Goal: Information Seeking & Learning: Compare options

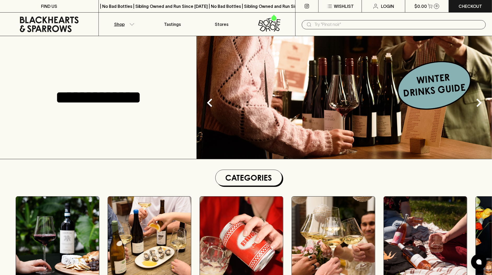
click at [123, 26] on p "Shop" at bounding box center [119, 24] width 10 height 6
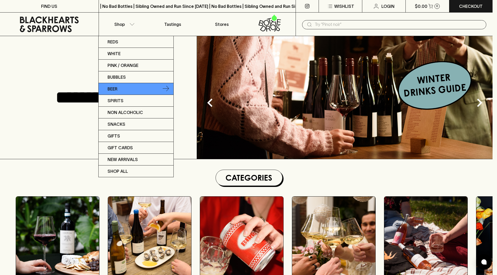
click at [140, 84] on link "Beer" at bounding box center [136, 89] width 75 height 12
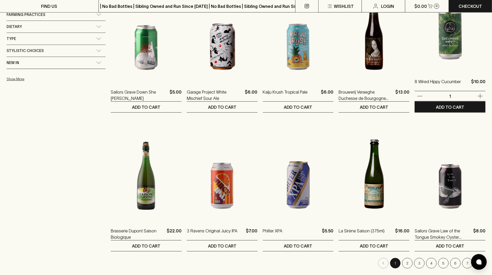
scroll to position [464, 0]
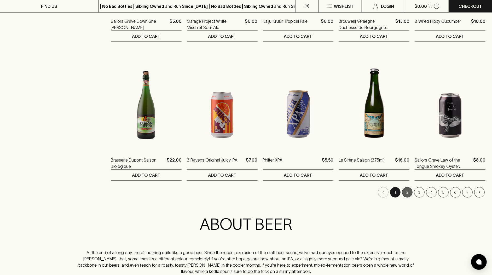
click at [408, 191] on button "2" at bounding box center [408, 192] width 10 height 10
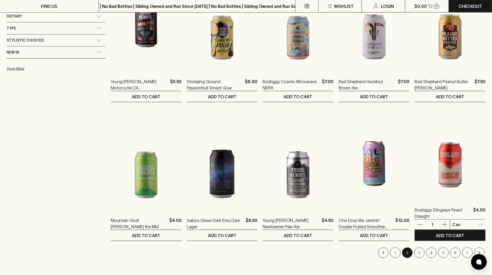
scroll to position [434, 0]
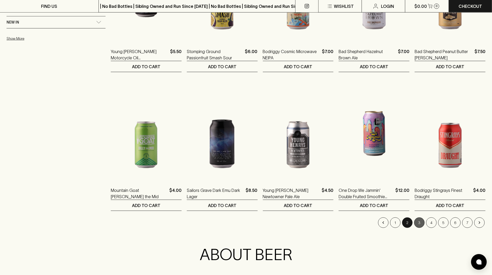
click at [423, 223] on button "3" at bounding box center [420, 223] width 10 height 10
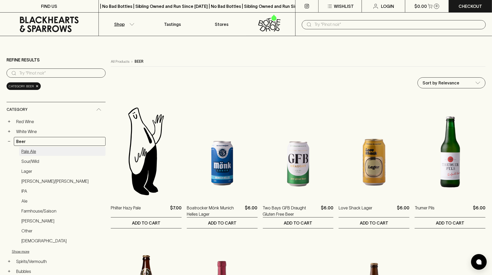
click at [44, 151] on link "Pale Ale" at bounding box center [62, 151] width 87 height 9
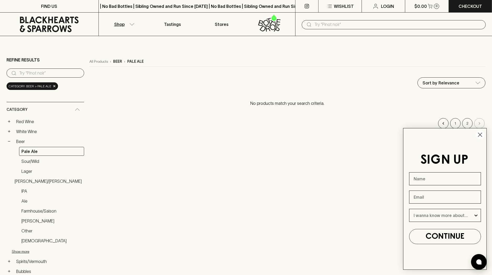
click at [481, 135] on icon "Close dialog" at bounding box center [481, 135] width 4 height 4
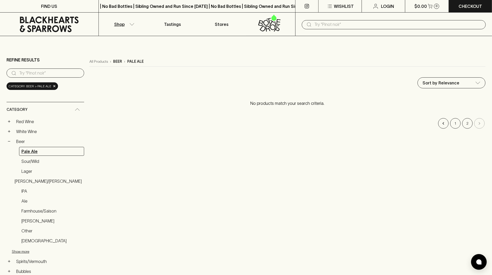
click at [35, 150] on link "Pale Ale" at bounding box center [51, 151] width 65 height 9
click at [24, 141] on link "Beer" at bounding box center [49, 141] width 70 height 9
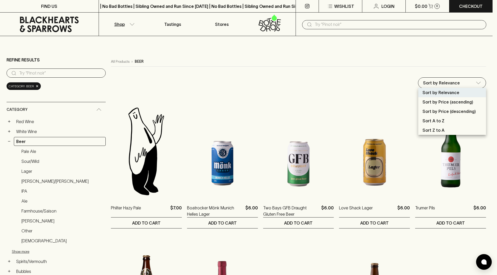
click at [471, 109] on p "Sort by Price (descending)" at bounding box center [448, 111] width 53 height 6
type input "price:desc"
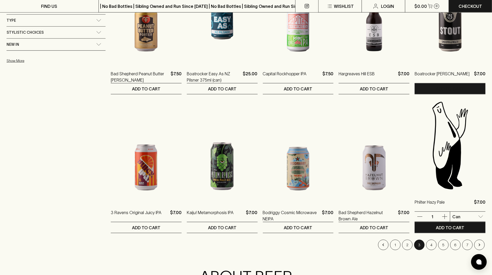
scroll to position [439, 0]
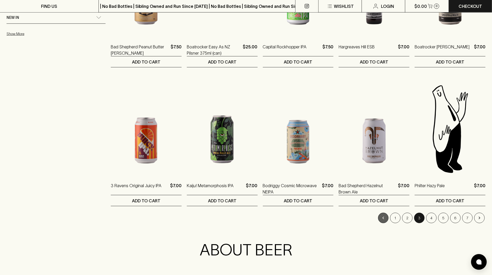
click at [381, 219] on button "Go to previous page" at bounding box center [383, 218] width 10 height 10
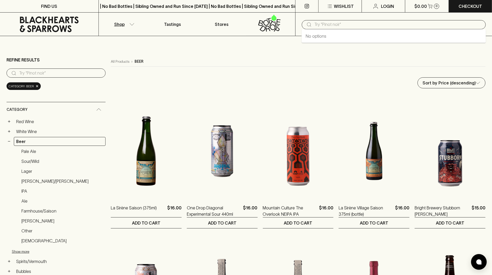
click at [344, 23] on input "text" at bounding box center [398, 24] width 167 height 8
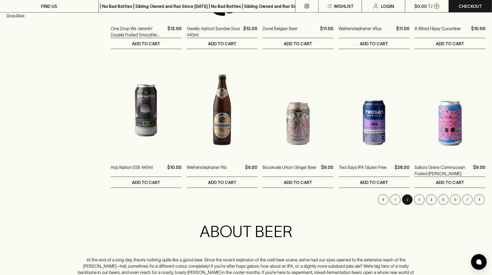
scroll to position [487, 0]
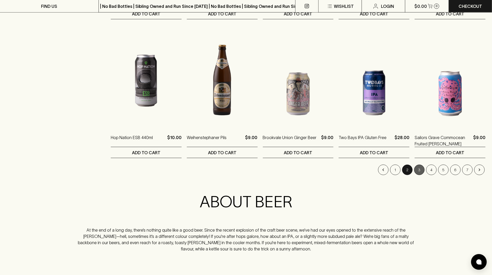
click at [421, 169] on button "3" at bounding box center [420, 170] width 10 height 10
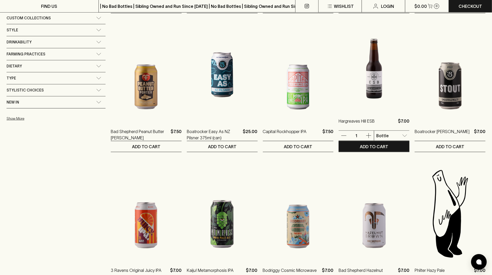
scroll to position [451, 0]
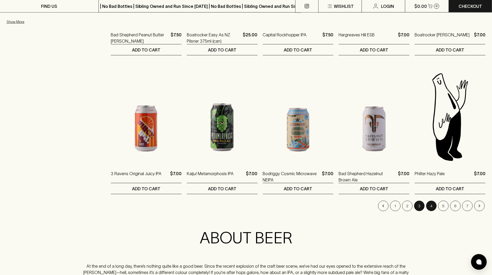
click at [430, 204] on button "4" at bounding box center [432, 206] width 10 height 10
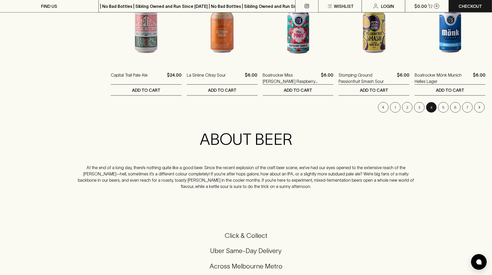
scroll to position [579, 0]
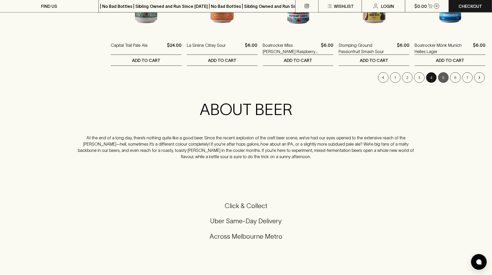
click at [443, 76] on button "5" at bounding box center [444, 77] width 10 height 10
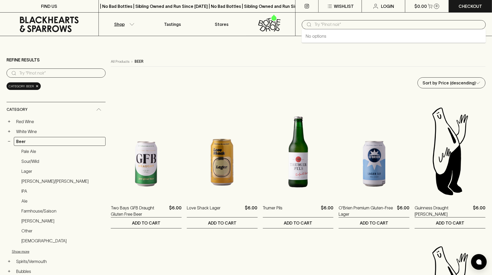
click at [380, 24] on input "text" at bounding box center [398, 24] width 167 height 8
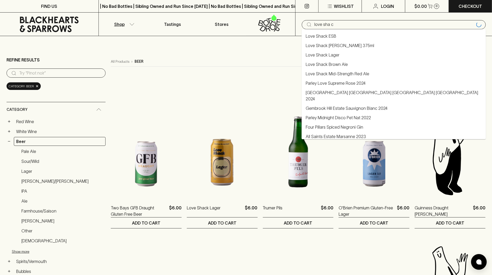
type input "love shack"
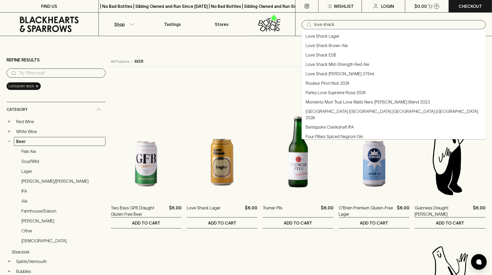
type input "love shack"
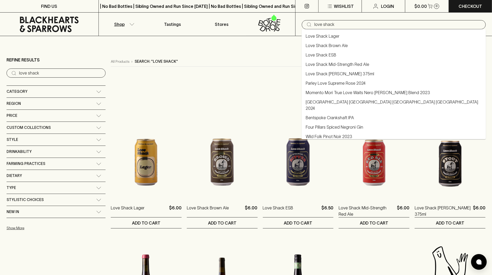
drag, startPoint x: 343, startPoint y: 26, endPoint x: 298, endPoint y: 23, distance: 45.6
click at [298, 23] on div "​ love shack" at bounding box center [394, 25] width 197 height 24
type input "love shack"
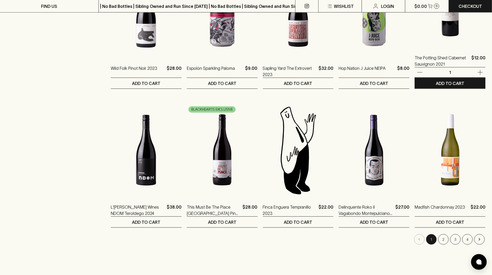
scroll to position [488, 0]
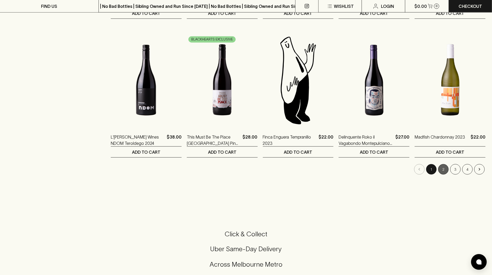
click at [441, 168] on button "2" at bounding box center [444, 169] width 10 height 10
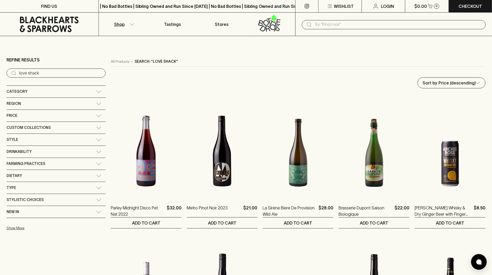
click at [46, 89] on div "Category" at bounding box center [52, 91] width 90 height 7
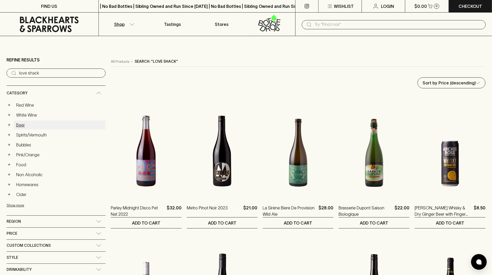
click at [32, 126] on link "Beer" at bounding box center [60, 125] width 92 height 9
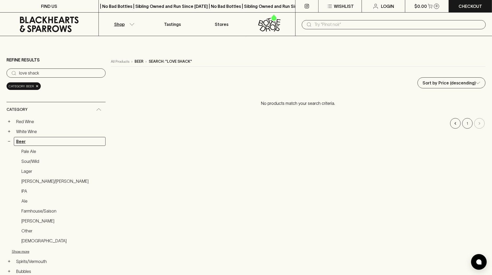
click at [46, 138] on link "Beer" at bounding box center [60, 141] width 92 height 9
click at [36, 85] on span "×" at bounding box center [37, 85] width 3 height 5
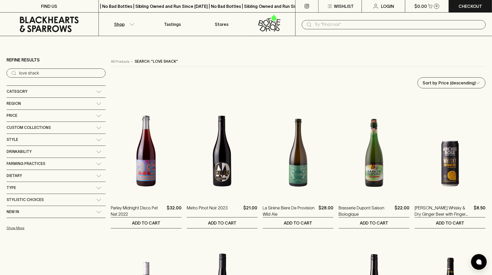
click at [24, 94] on span "Category" at bounding box center [17, 91] width 21 height 7
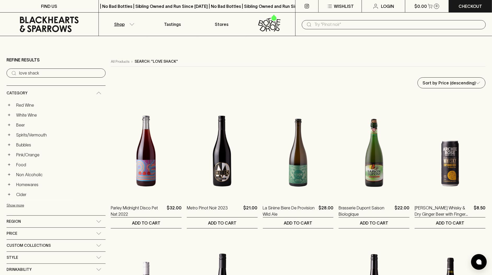
click at [27, 123] on link "Beer" at bounding box center [60, 125] width 92 height 9
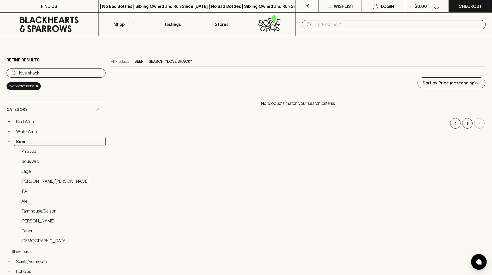
click at [63, 23] on icon at bounding box center [49, 24] width 91 height 16
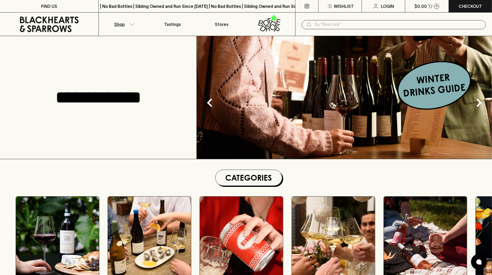
click at [123, 26] on p "Shop" at bounding box center [119, 24] width 10 height 6
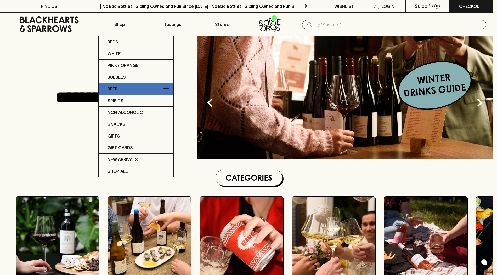
click at [122, 86] on link "Beer" at bounding box center [136, 89] width 75 height 12
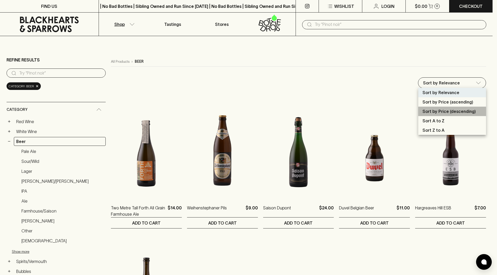
click at [471, 109] on p "Sort by Price (descending)" at bounding box center [448, 111] width 53 height 6
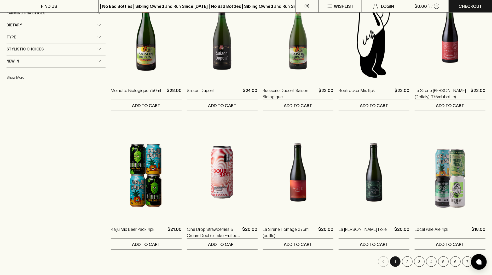
scroll to position [425, 0]
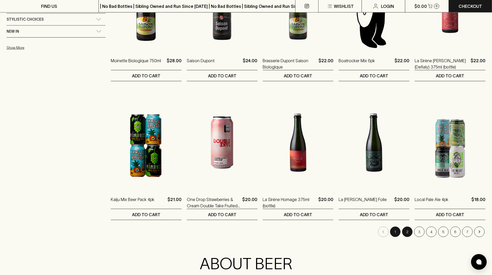
click at [406, 232] on button "2" at bounding box center [408, 232] width 10 height 10
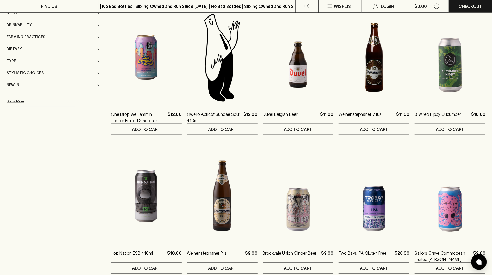
scroll to position [435, 0]
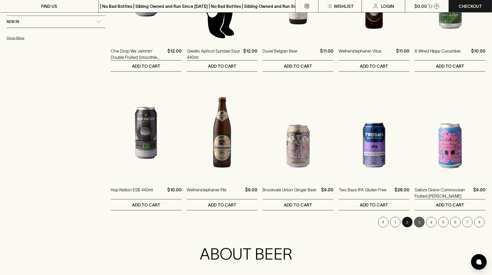
click at [422, 222] on button "3" at bounding box center [420, 222] width 10 height 10
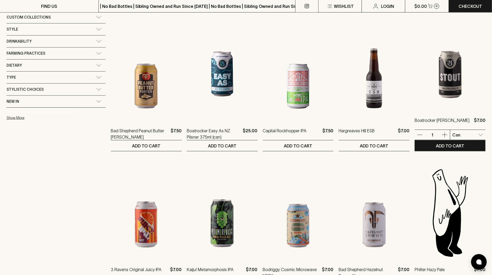
scroll to position [424, 0]
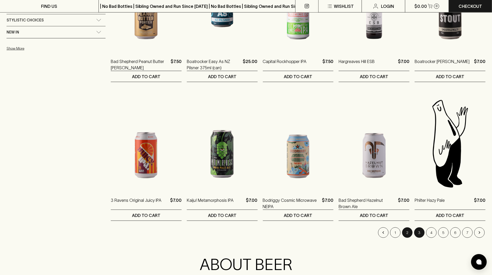
click at [406, 232] on button "2" at bounding box center [408, 233] width 10 height 10
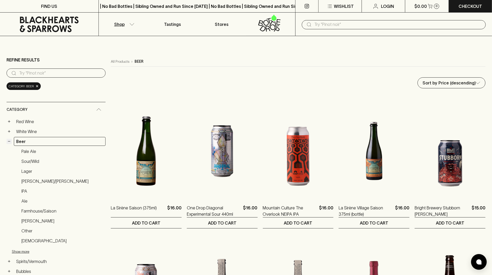
click at [12, 141] on button "−" at bounding box center [9, 141] width 5 height 5
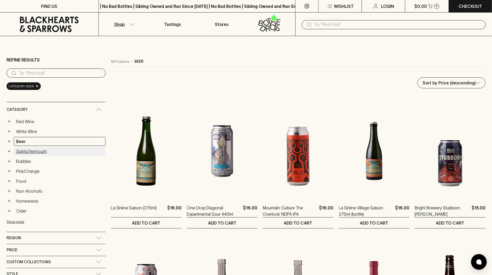
click at [53, 151] on link "Spirits/Vermouth" at bounding box center [60, 151] width 92 height 9
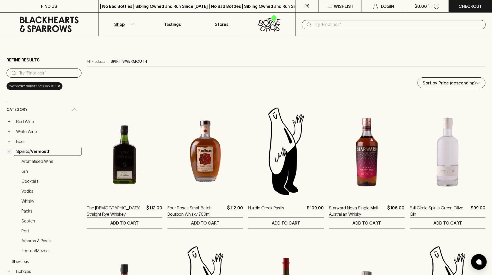
click at [11, 150] on button "−" at bounding box center [9, 151] width 5 height 5
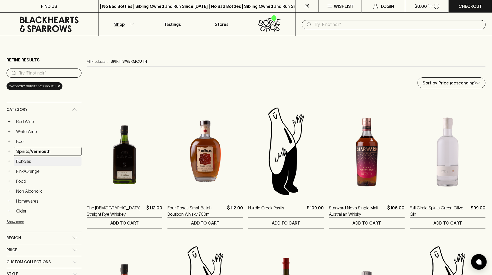
click at [34, 159] on link "Bubbles" at bounding box center [48, 161] width 68 height 9
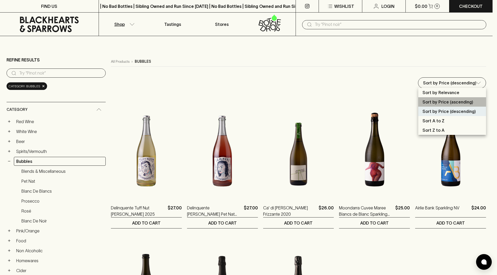
click at [470, 101] on p "Sort by Price (ascending)" at bounding box center [447, 102] width 51 height 6
type input "price:asc"
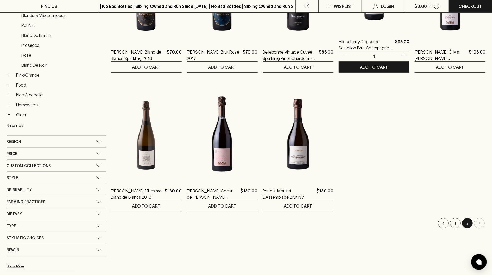
scroll to position [218, 0]
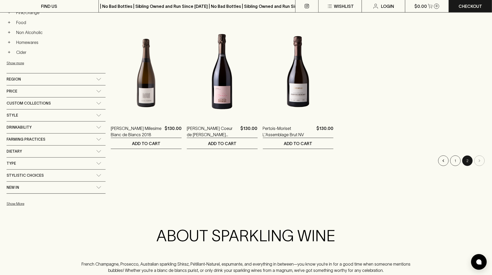
click at [478, 160] on li "pagination navigation" at bounding box center [480, 161] width 12 height 10
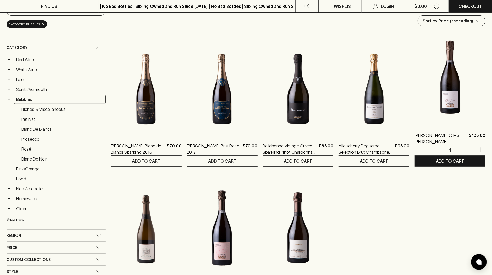
scroll to position [0, 0]
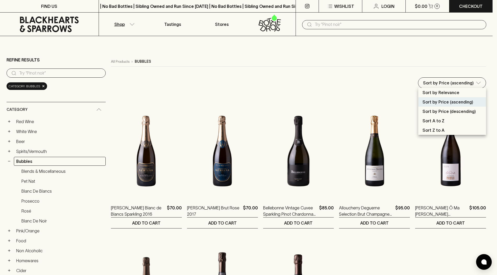
click at [25, 160] on div at bounding box center [248, 137] width 497 height 275
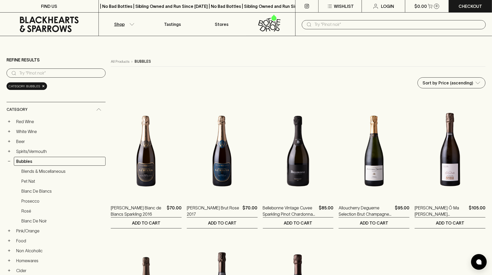
click at [24, 159] on link "Bubbles" at bounding box center [60, 161] width 92 height 9
click at [56, 197] on link "Prosecco" at bounding box center [62, 201] width 87 height 9
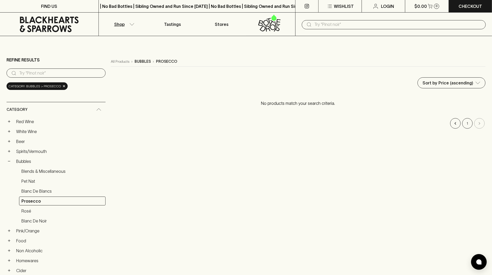
click at [64, 86] on div "Category: bubbles > prosecco ×" at bounding box center [37, 86] width 61 height 8
click at [63, 86] on span "×" at bounding box center [64, 85] width 3 height 5
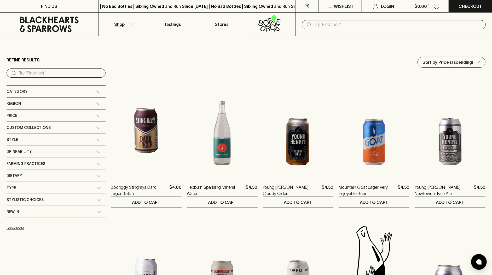
click at [16, 89] on span "Category" at bounding box center [17, 91] width 21 height 7
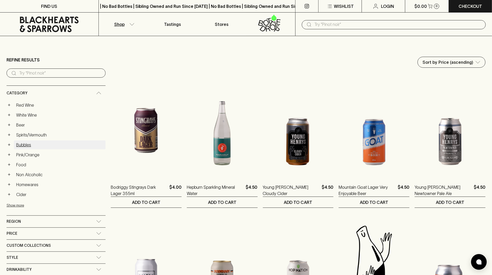
click at [29, 143] on link "Bubbles" at bounding box center [60, 144] width 92 height 9
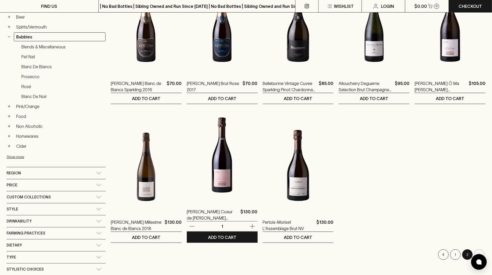
scroll to position [156, 0]
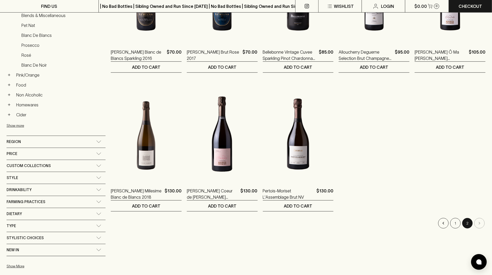
drag, startPoint x: 480, startPoint y: 222, endPoint x: 473, endPoint y: 223, distance: 7.5
click at [480, 222] on li "pagination navigation" at bounding box center [480, 223] width 12 height 10
click at [457, 223] on button "1" at bounding box center [456, 223] width 10 height 10
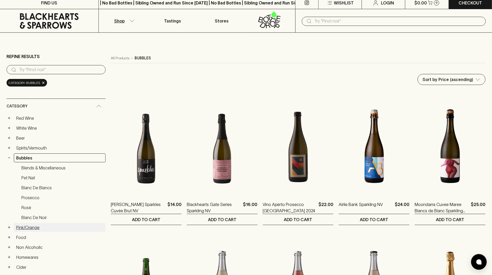
scroll to position [15, 0]
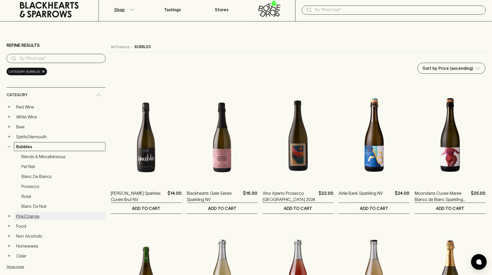
click at [35, 213] on link "Pink/Orange" at bounding box center [60, 216] width 92 height 9
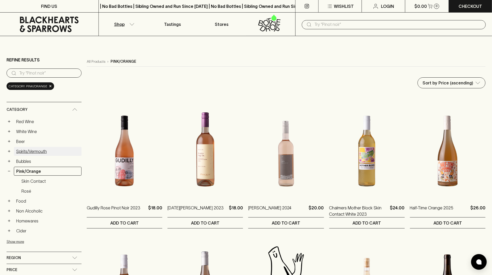
click at [38, 150] on link "Spirits/Vermouth" at bounding box center [48, 151] width 68 height 9
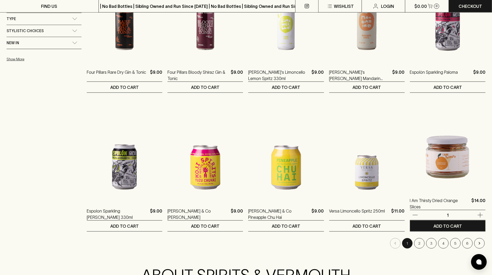
scroll to position [445, 0]
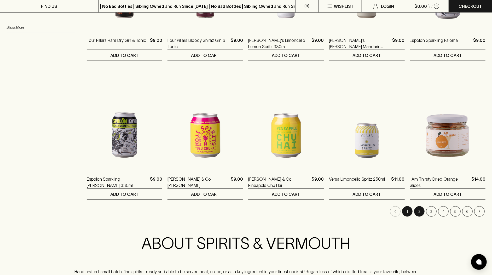
click at [423, 212] on button "2" at bounding box center [420, 211] width 10 height 10
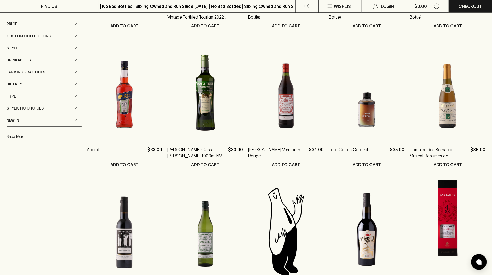
scroll to position [398, 0]
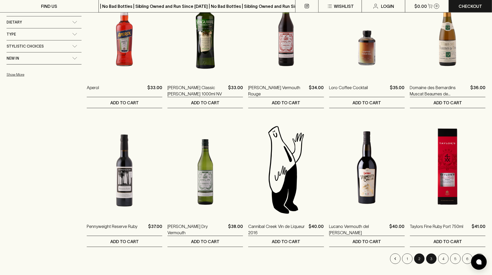
click at [433, 258] on button "3" at bounding box center [432, 259] width 10 height 10
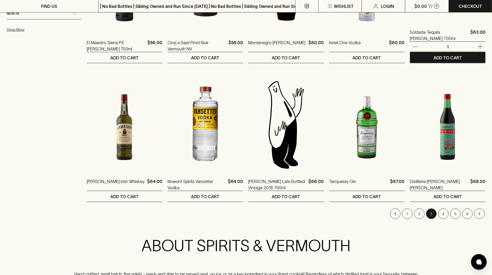
scroll to position [473, 0]
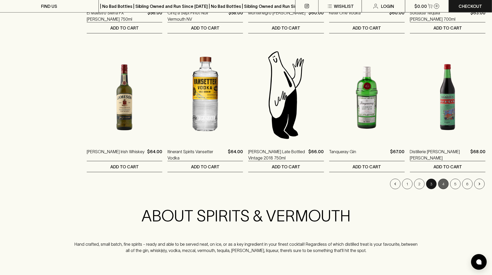
click at [444, 185] on button "4" at bounding box center [444, 184] width 10 height 10
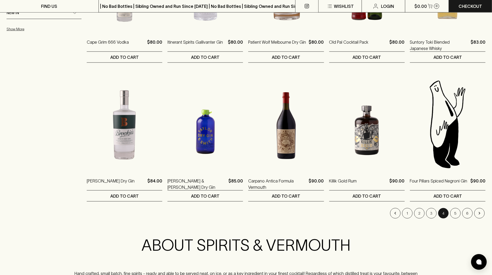
scroll to position [481, 0]
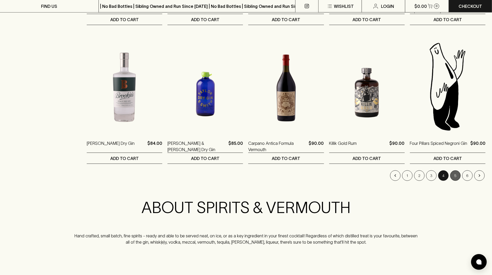
click at [458, 175] on button "5" at bounding box center [456, 176] width 10 height 10
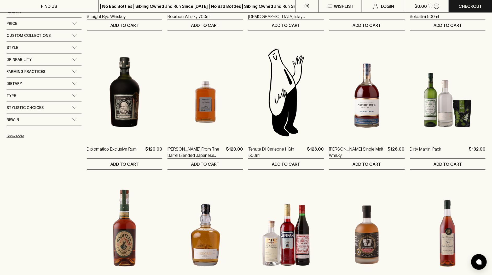
scroll to position [407, 0]
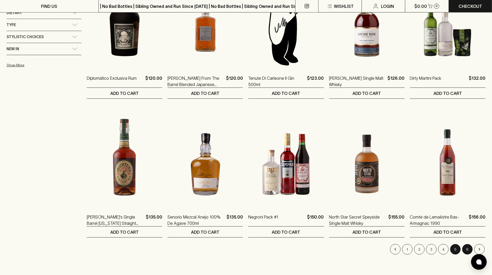
click at [469, 250] on button "6" at bounding box center [468, 249] width 10 height 10
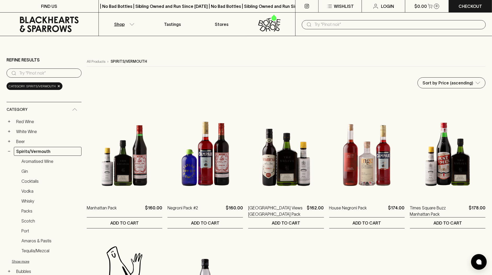
scroll to position [67, 0]
